Goal: Information Seeking & Learning: Learn about a topic

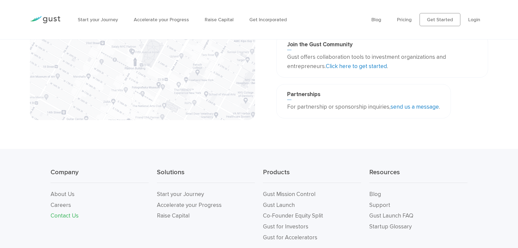
scroll to position [197, 0]
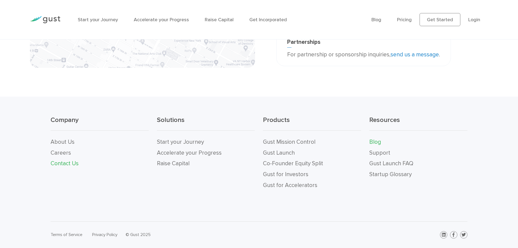
click at [373, 143] on link "Blog" at bounding box center [375, 141] width 12 height 7
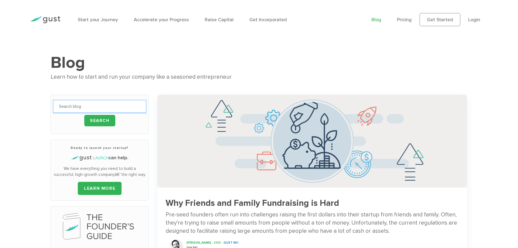
click at [86, 103] on input "text" at bounding box center [100, 106] width 92 height 12
type input "cad input types"
click at [84, 115] on input "Search" at bounding box center [99, 120] width 31 height 11
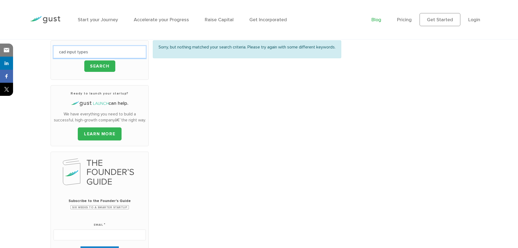
drag, startPoint x: 103, startPoint y: 52, endPoint x: 26, endPoint y: 48, distance: 77.1
click at [26, 48] on div "Blog Learn how to start and run your company like a seasoned entrepreneur cad i…" at bounding box center [259, 165] width 518 height 361
type input "loan"
click at [84, 60] on input "Search" at bounding box center [99, 65] width 31 height 11
drag, startPoint x: 98, startPoint y: 52, endPoint x: -24, endPoint y: 50, distance: 122.7
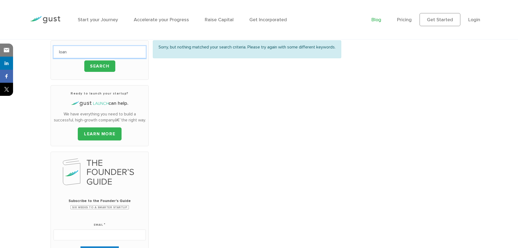
click at [0, 50] on html "Start your Journey Accelerate your Progress Raise Capital Get Incorporated Blog…" at bounding box center [259, 221] width 518 height 551
type input "funding"
click at [84, 60] on input "Search" at bounding box center [99, 65] width 31 height 11
